Goal: Task Accomplishment & Management: Manage account settings

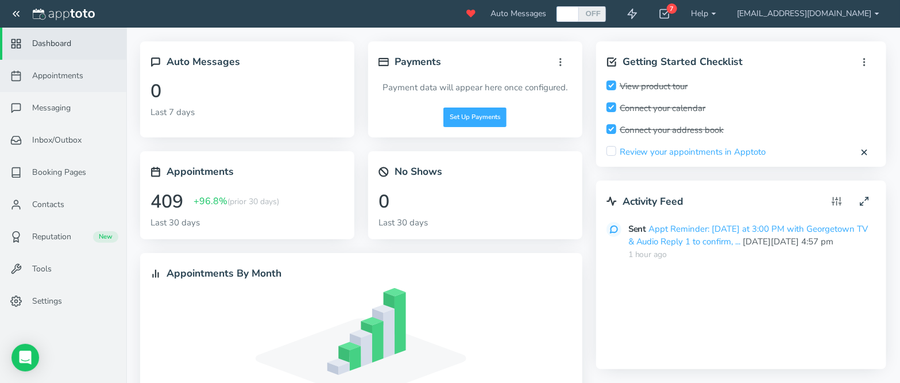
click at [55, 81] on span "Appointments" at bounding box center [57, 75] width 51 height 11
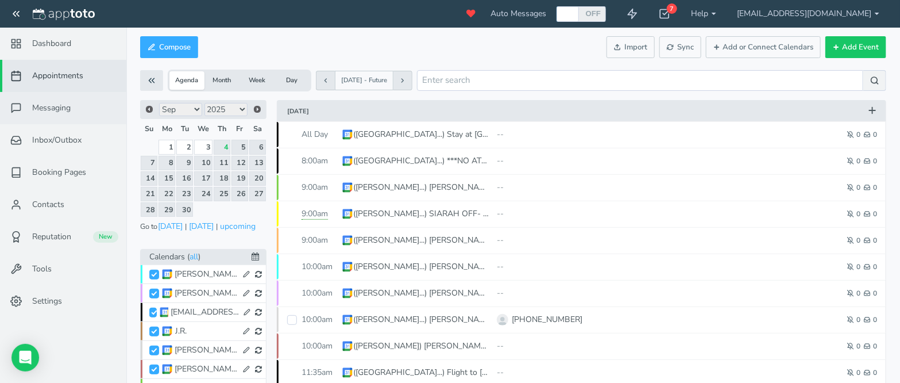
click at [43, 113] on span "Messaging" at bounding box center [51, 107] width 38 height 11
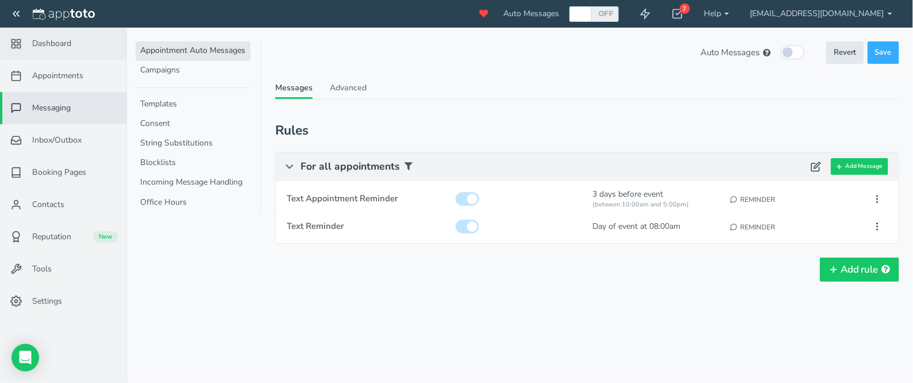
click at [64, 49] on span "Dashboard" at bounding box center [51, 43] width 39 height 11
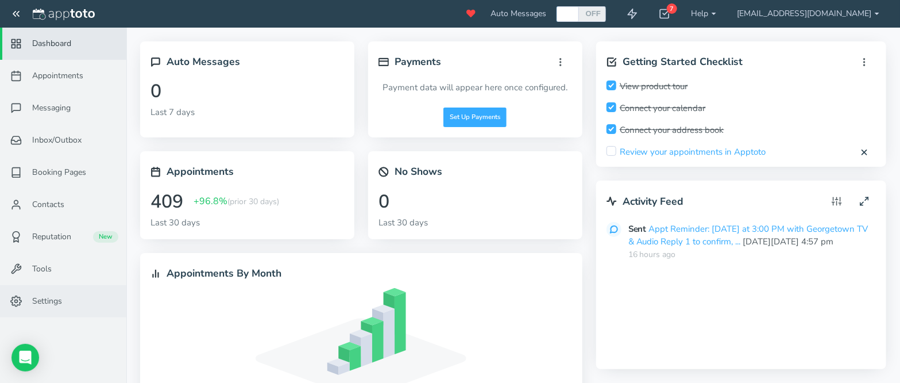
click at [46, 297] on span "Settings" at bounding box center [47, 300] width 30 height 11
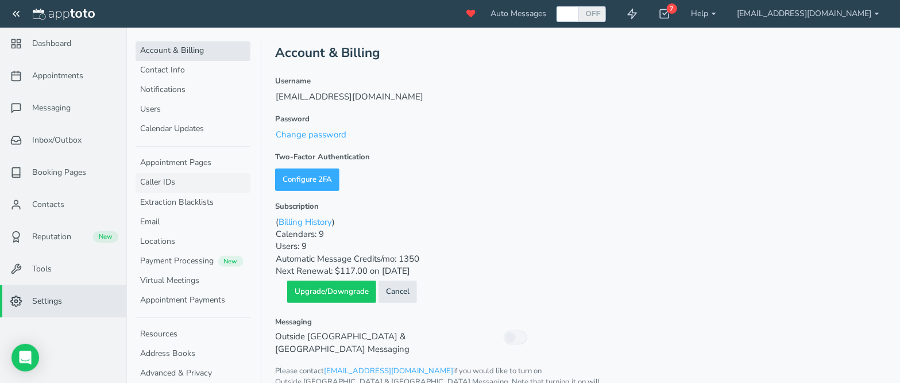
click at [176, 173] on link "Caller IDs" at bounding box center [193, 183] width 115 height 20
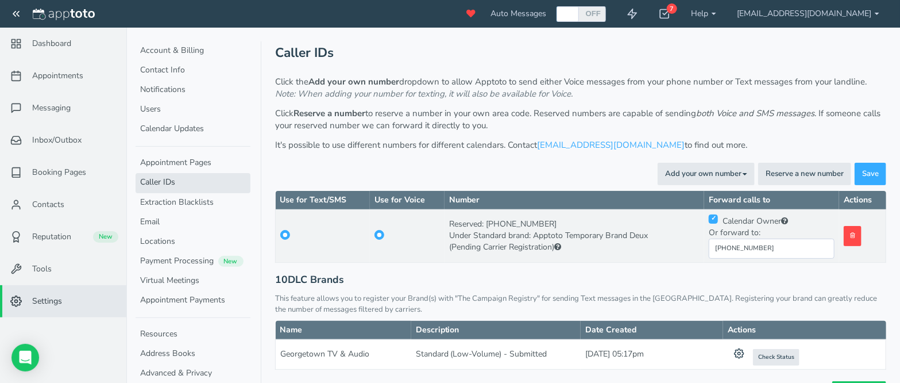
scroll to position [32, 0]
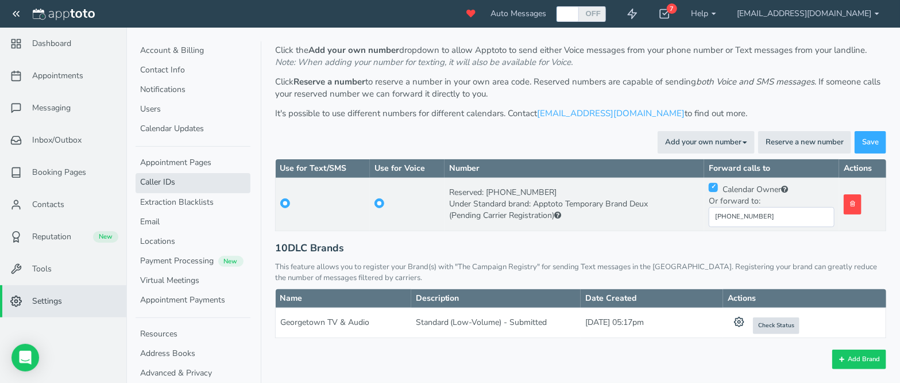
click at [768, 323] on span "Check Status" at bounding box center [776, 325] width 36 height 9
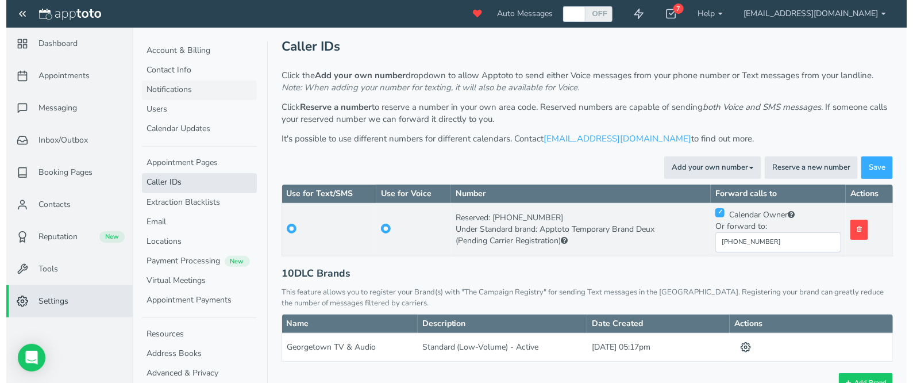
scroll to position [0, 0]
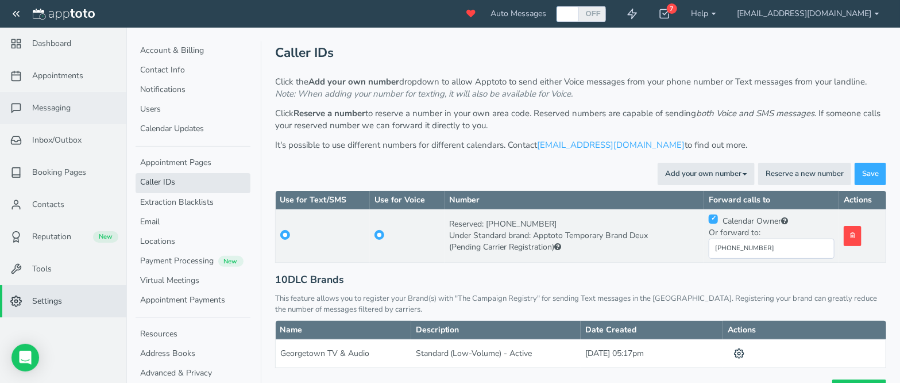
click at [59, 105] on span "Messaging" at bounding box center [51, 107] width 38 height 11
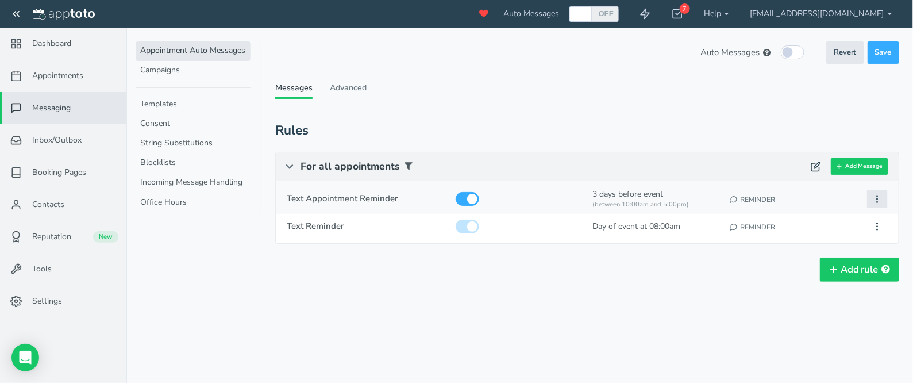
click at [875, 198] on icon at bounding box center [877, 199] width 10 height 10
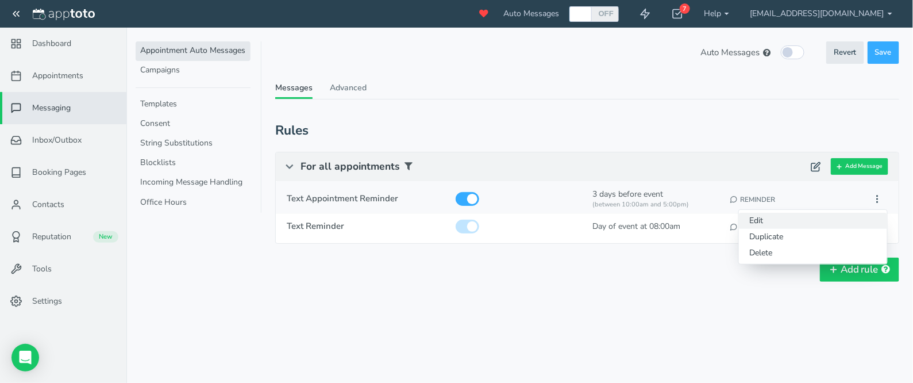
click at [823, 220] on button "Edit" at bounding box center [813, 221] width 148 height 16
type input "Text Appointment Reminder"
checkbox input "true"
select select "number:1"
select select "string:custom"
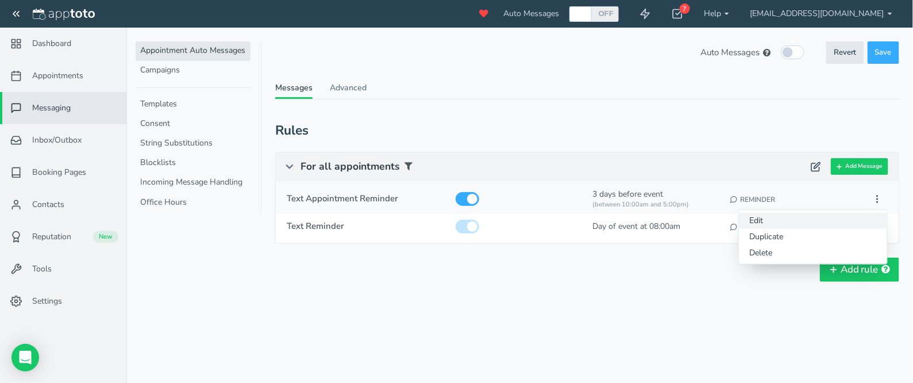
type input "10:00am"
type input "05:00pm"
select select "string:3"
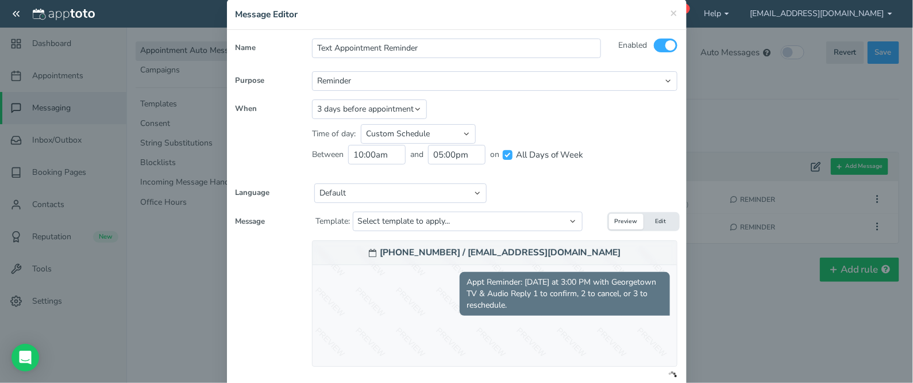
scroll to position [86, 0]
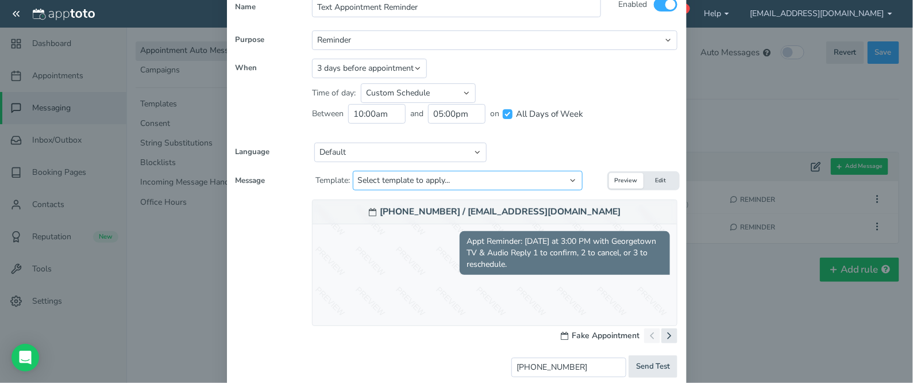
click at [511, 183] on select "Select template to apply... Default Reminder Default Reminder (just company nam…" at bounding box center [468, 181] width 230 height 20
click at [658, 178] on button "Edit" at bounding box center [661, 181] width 34 height 16
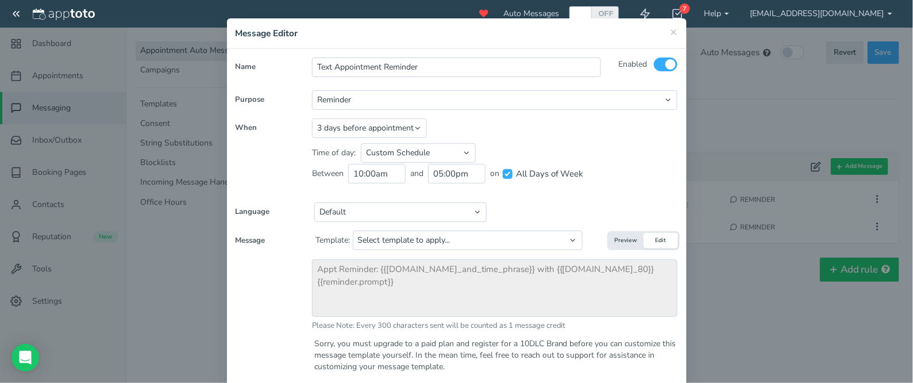
scroll to position [0, 0]
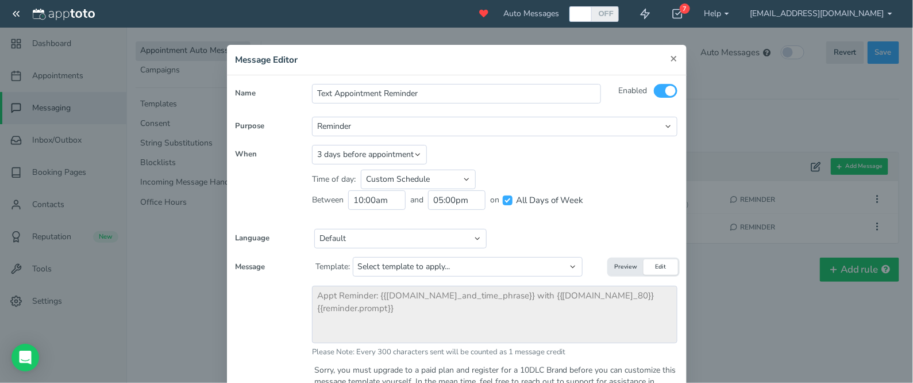
click at [671, 60] on span "×" at bounding box center [674, 58] width 7 height 16
